Goal: Check status: Check status

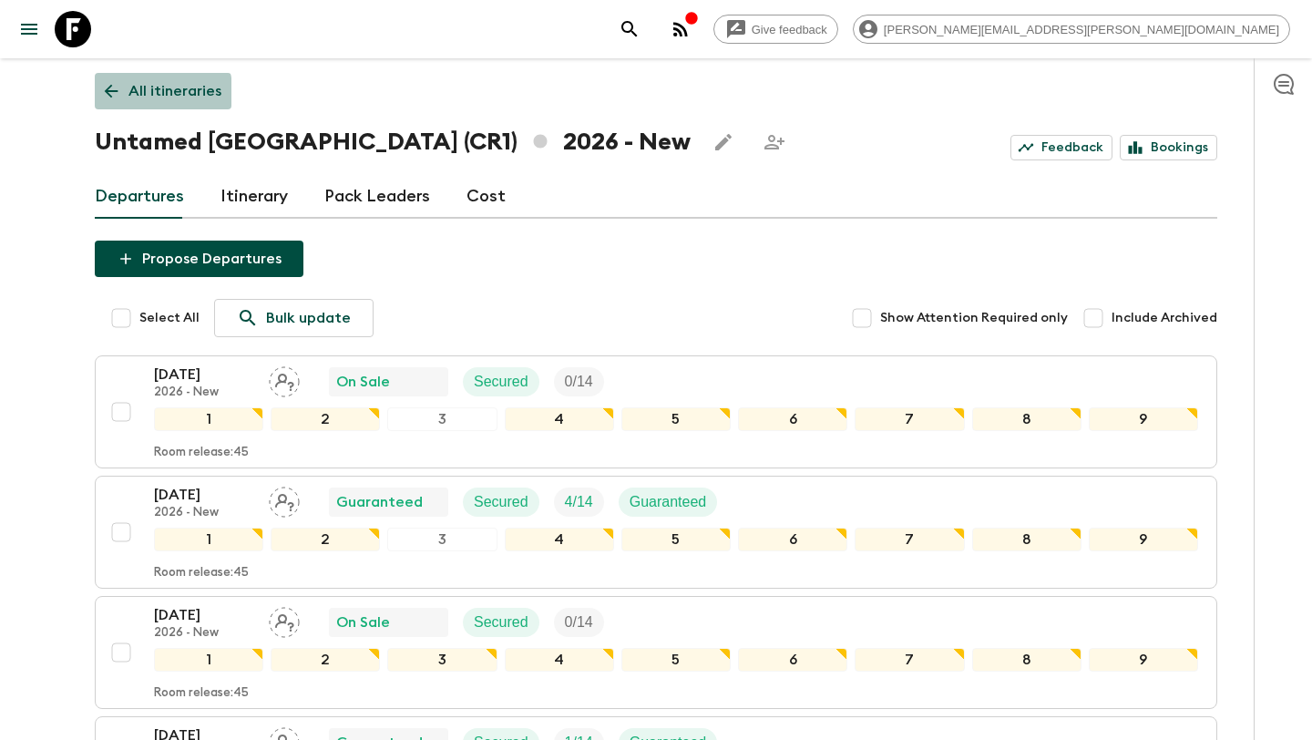
click at [109, 93] on icon at bounding box center [111, 91] width 20 height 20
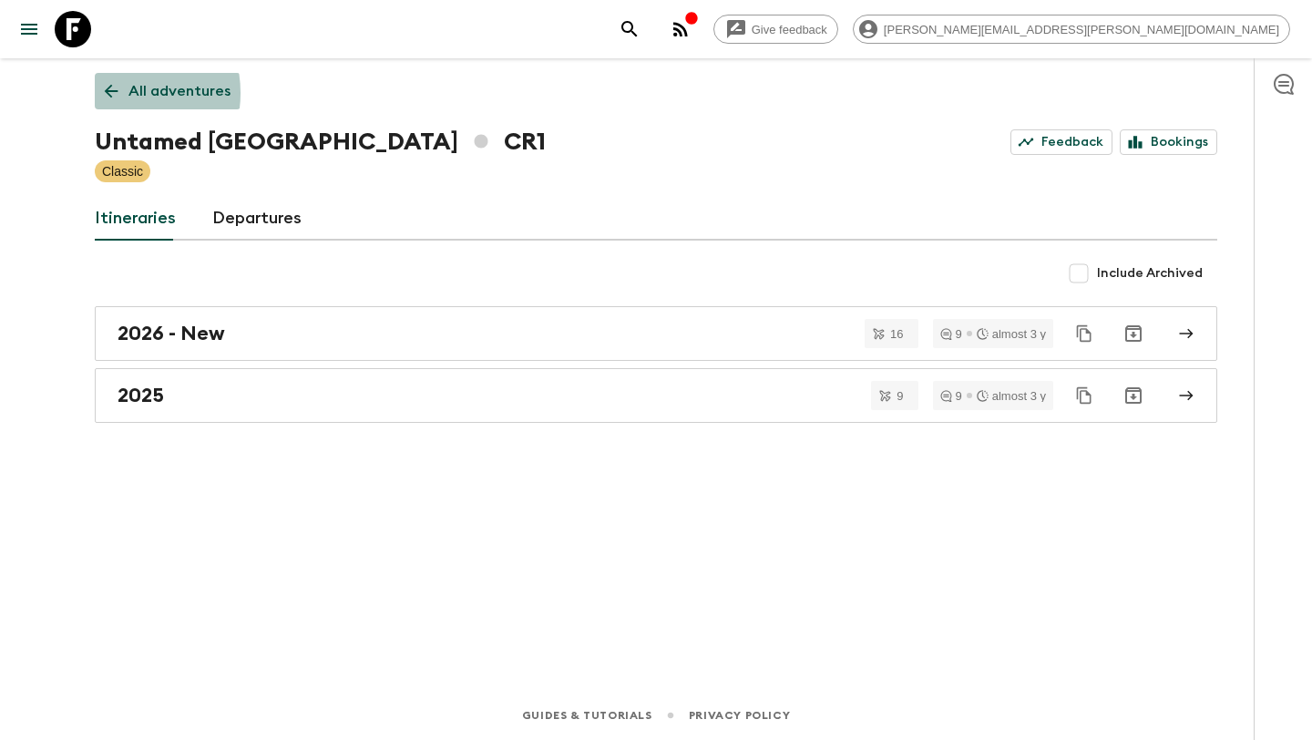
click at [109, 93] on icon at bounding box center [111, 91] width 20 height 20
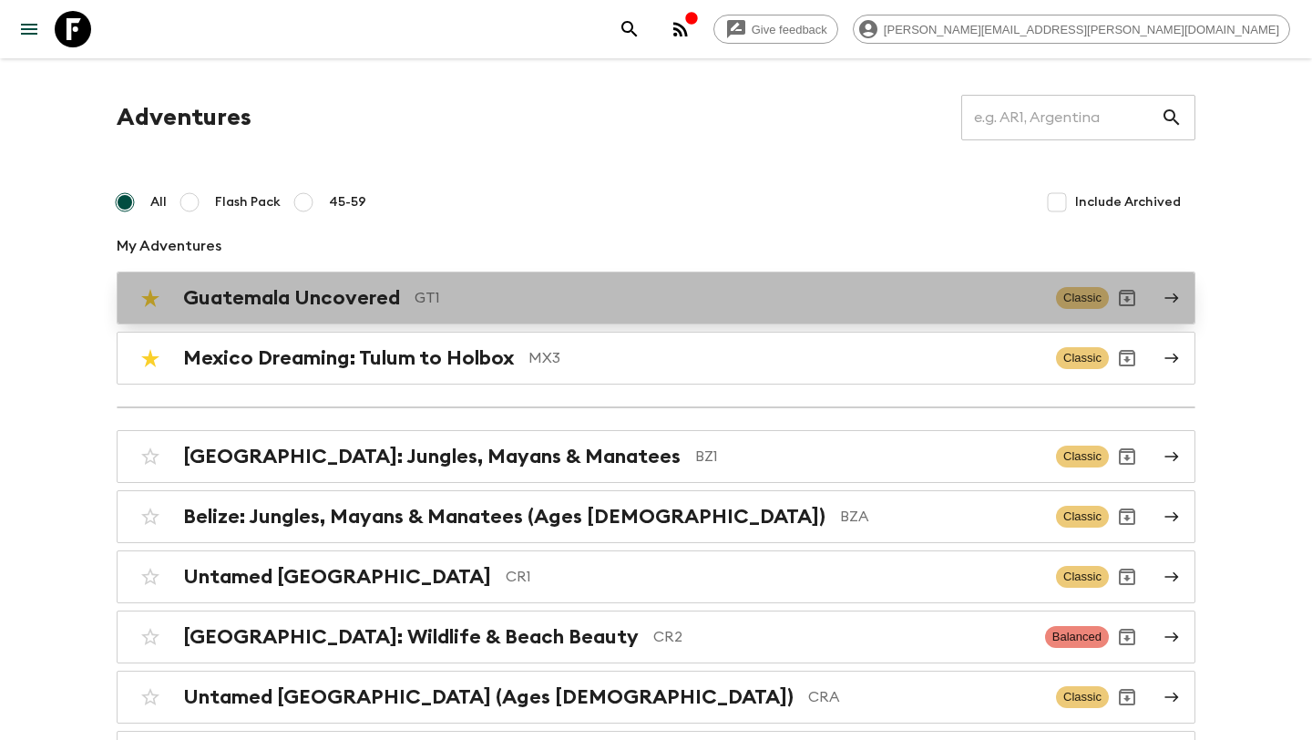
click at [500, 290] on p "GT1" at bounding box center [728, 298] width 627 height 22
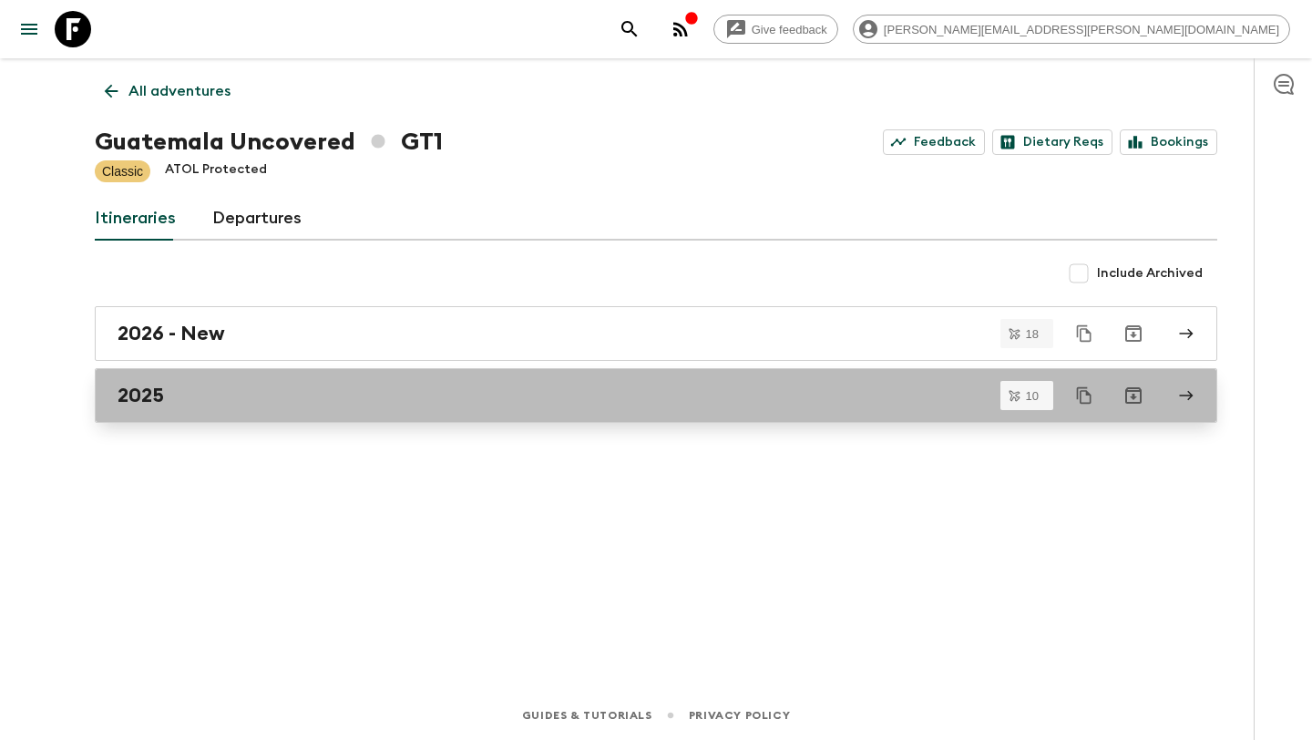
click at [412, 387] on div "2025" at bounding box center [639, 396] width 1042 height 24
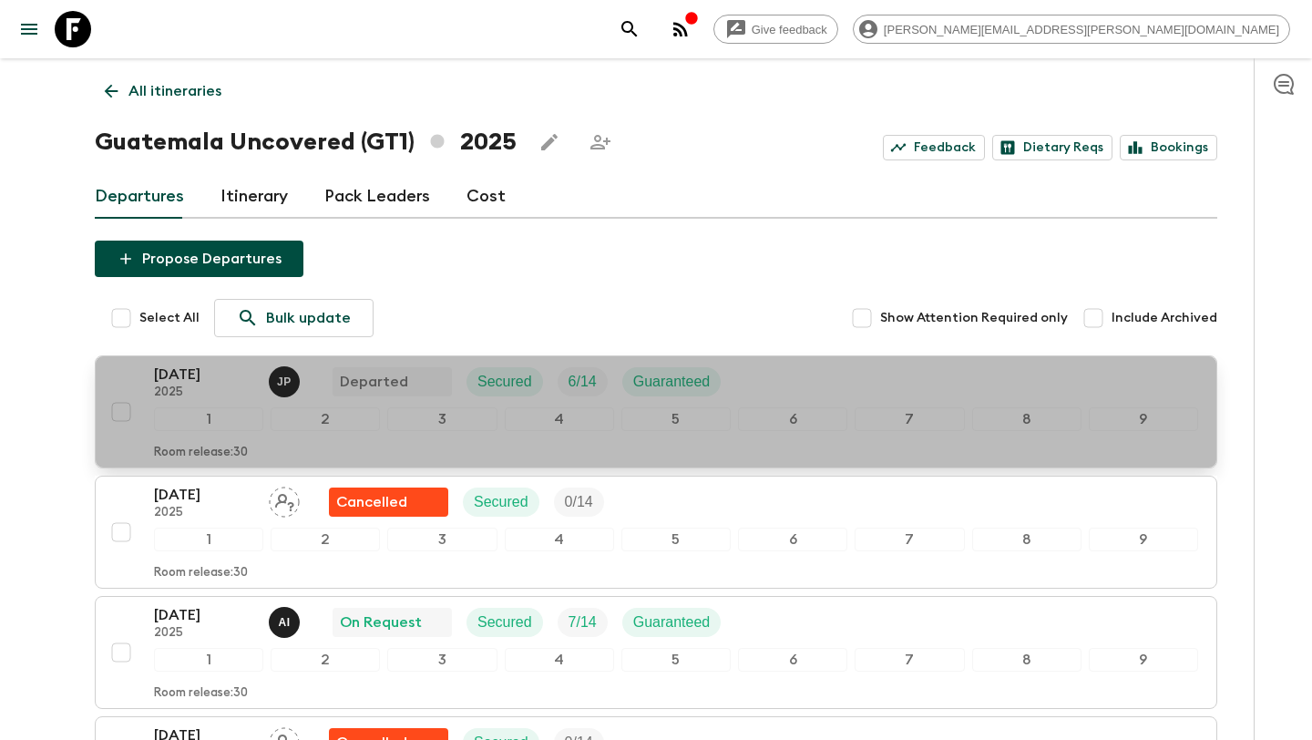
click at [785, 374] on div "[DATE] 2025 J P Departed Secured 6 / 14 Guaranteed" at bounding box center [676, 381] width 1044 height 36
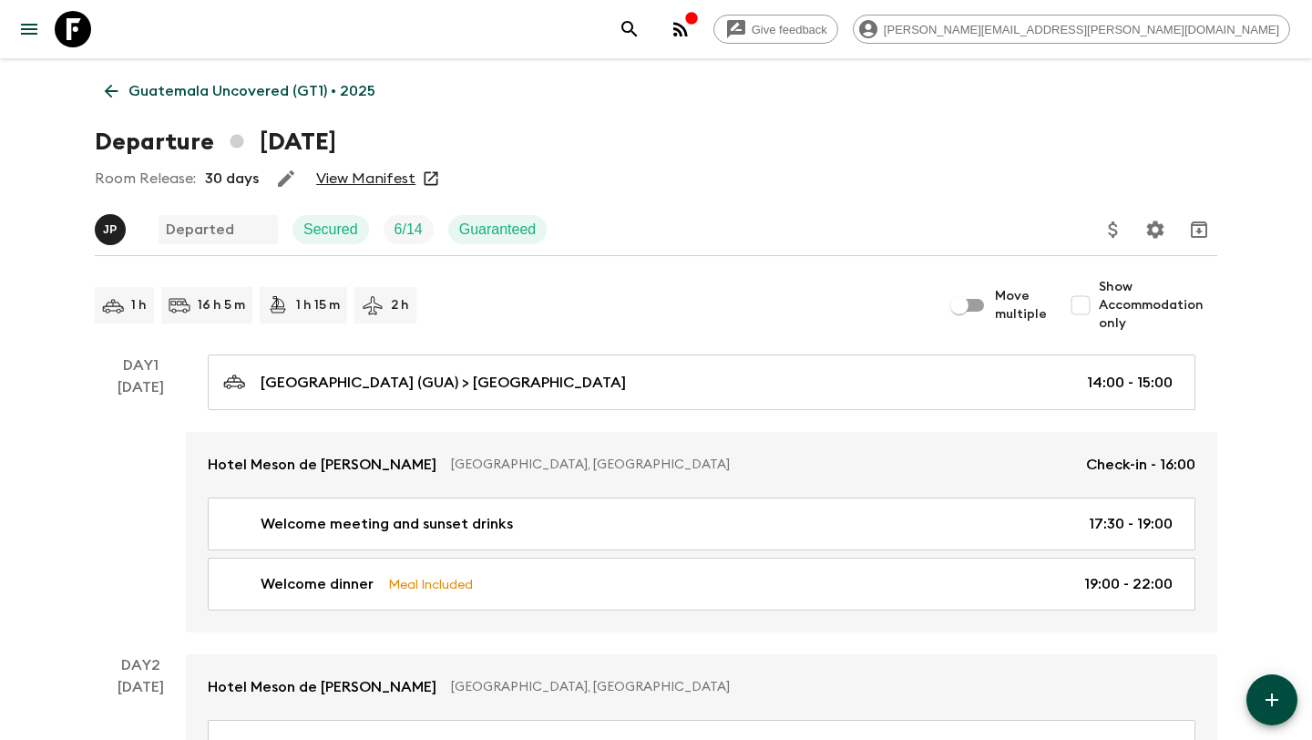
click at [384, 181] on link "View Manifest" at bounding box center [365, 178] width 99 height 18
